Goal: Transaction & Acquisition: Purchase product/service

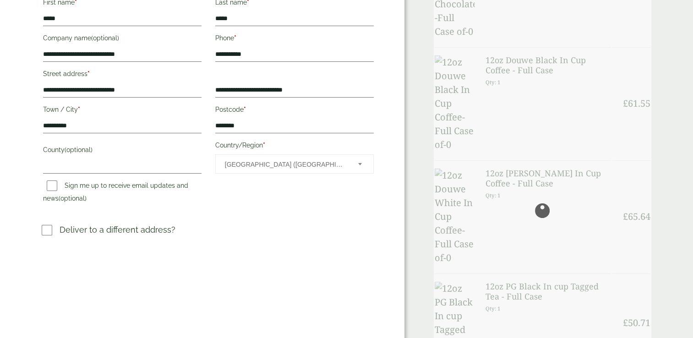
click at [358, 231] on h3 "Deliver to a different address?" at bounding box center [209, 234] width 334 height 20
